Goal: Information Seeking & Learning: Learn about a topic

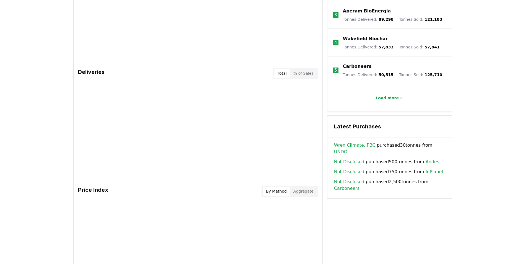
scroll to position [221, 0]
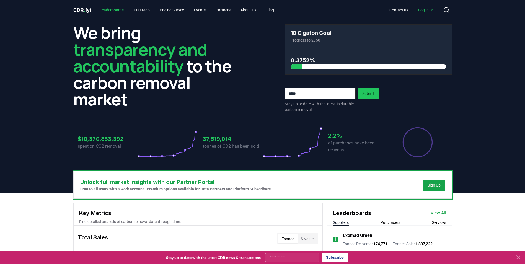
click at [112, 10] on link "Leaderboards" at bounding box center [111, 10] width 33 height 10
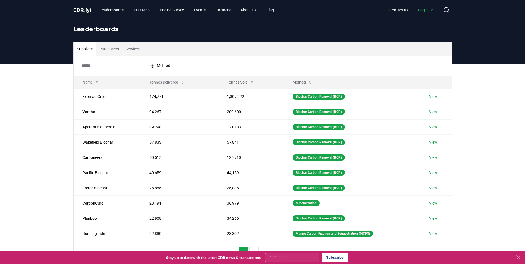
click at [135, 46] on button "Services" at bounding box center [132, 48] width 21 height 13
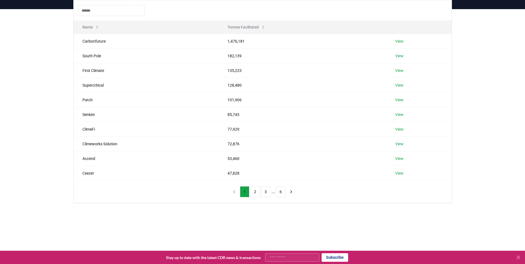
scroll to position [55, 0]
click at [253, 188] on button "2" at bounding box center [255, 191] width 9 height 11
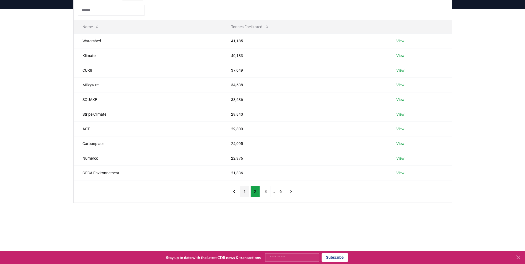
click at [244, 190] on button "1" at bounding box center [244, 191] width 9 height 11
click at [398, 113] on link "View" at bounding box center [399, 115] width 8 height 6
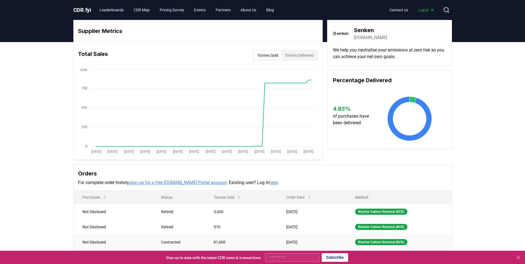
click at [227, 242] on td "81,600" at bounding box center [241, 241] width 73 height 15
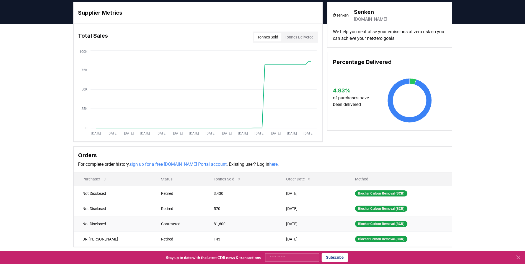
scroll to position [28, 0]
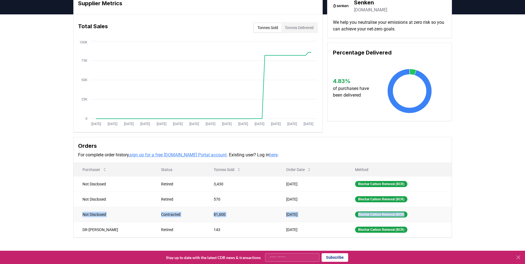
drag, startPoint x: 77, startPoint y: 217, endPoint x: 421, endPoint y: 212, distance: 344.7
click at [421, 212] on tr "Not Disclosed Contracted 81,600 Mar 27, 2024 Biochar Carbon Removal (BCR)" at bounding box center [263, 214] width 378 height 15
click at [28, 190] on div "Supplier Metrics Total Sales Tonnes Sold Tonnes Delivered Jan 2019 Jul 2019 Jan…" at bounding box center [262, 137] width 525 height 246
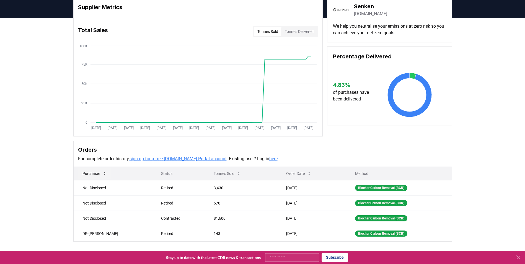
scroll to position [0, 0]
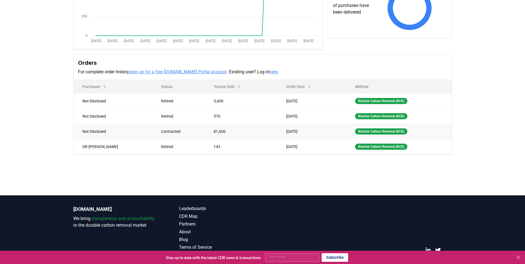
scroll to position [123, 0]
